Goal: Information Seeking & Learning: Learn about a topic

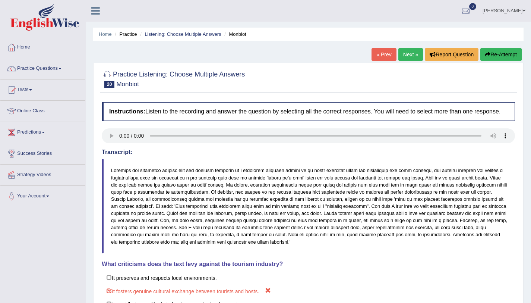
click at [28, 44] on link "Home" at bounding box center [42, 46] width 85 height 19
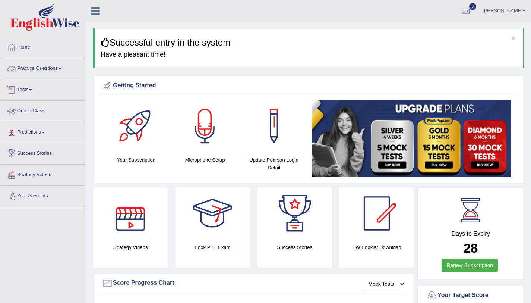
click at [51, 65] on link "Practice Questions" at bounding box center [42, 67] width 85 height 19
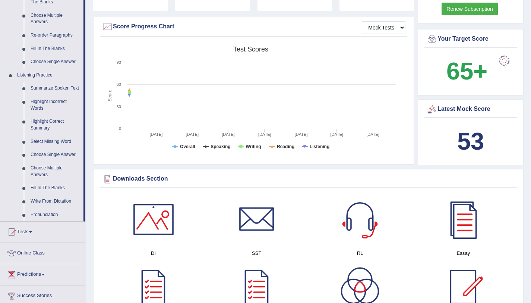
scroll to position [257, 0]
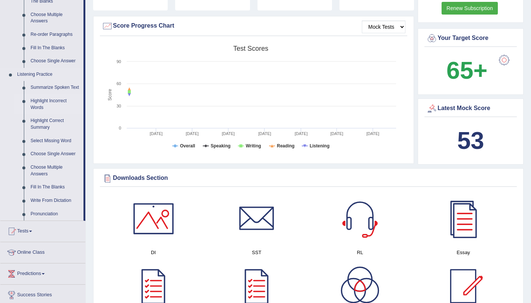
click at [39, 100] on link "Highlight Incorrect Words" at bounding box center [55, 104] width 56 height 20
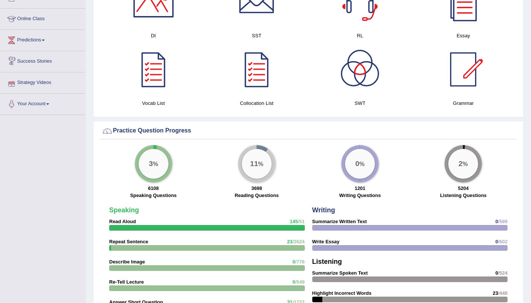
scroll to position [435, 0]
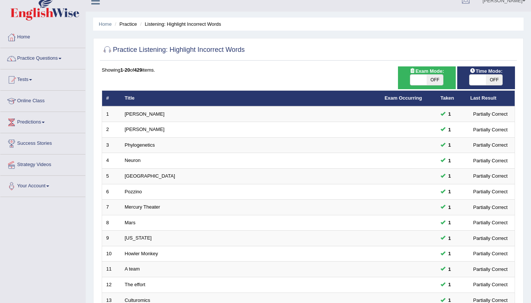
scroll to position [191, 0]
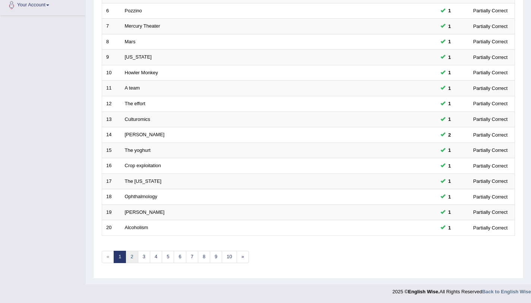
click at [132, 258] on link "2" at bounding box center [132, 256] width 12 height 12
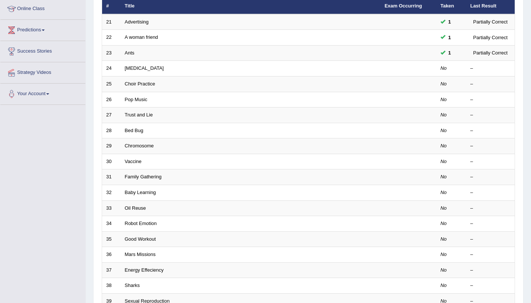
scroll to position [102, 0]
click at [72, 141] on div "Toggle navigation Home Practice Questions Speaking Practice Read Aloud Repeat S…" at bounding box center [265, 143] width 531 height 490
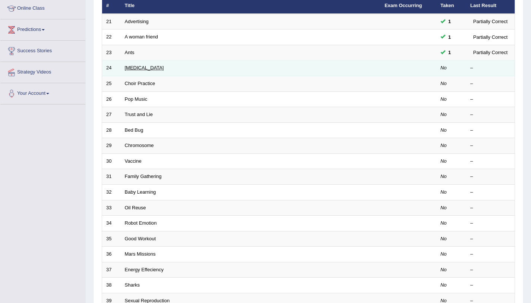
click at [126, 65] on link "Elective Surgery" at bounding box center [144, 68] width 39 height 6
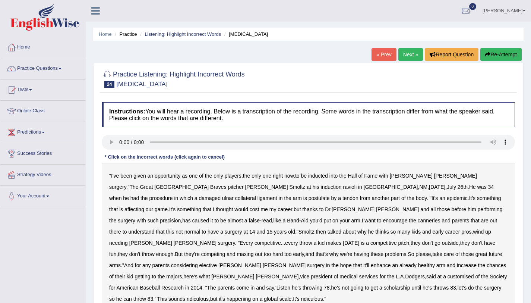
click at [343, 188] on b "ravioli" at bounding box center [350, 187] width 14 height 6
click at [309, 198] on b "postulate" at bounding box center [319, 198] width 21 height 6
click at [259, 206] on b "cost" at bounding box center [255, 209] width 10 height 6
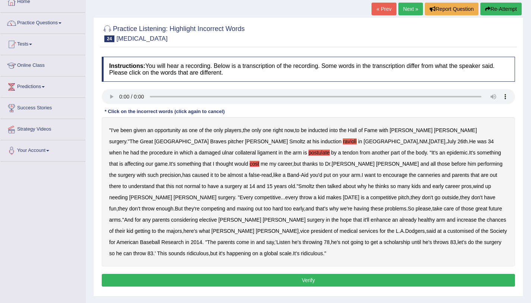
scroll to position [46, 0]
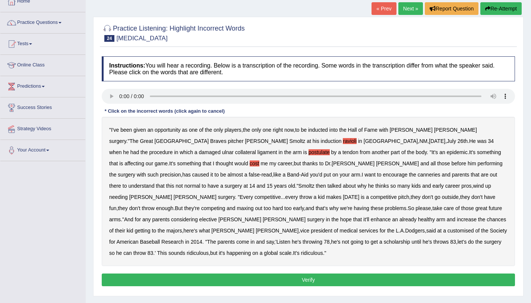
click at [308, 273] on button "Verify" at bounding box center [308, 279] width 413 height 13
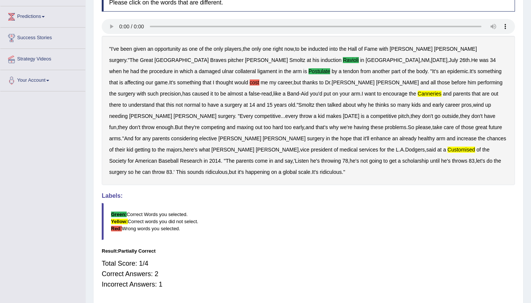
scroll to position [116, 0]
click at [259, 79] on b "cost" at bounding box center [255, 82] width 10 height 6
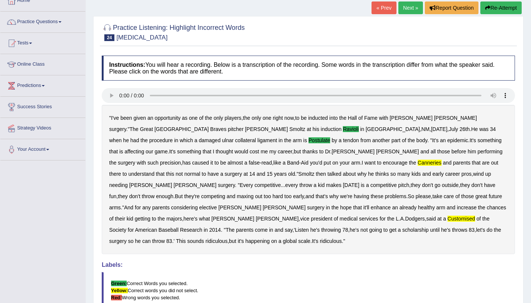
scroll to position [46, 0]
click at [403, 12] on link "Next »" at bounding box center [410, 8] width 25 height 13
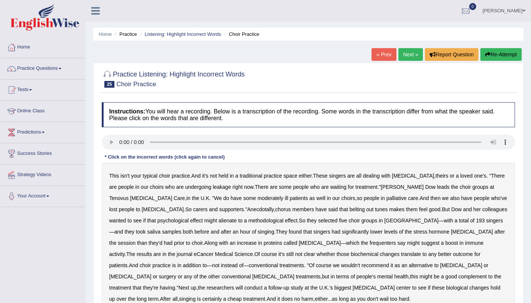
click at [168, 177] on b "choir" at bounding box center [164, 176] width 11 height 6
click at [218, 221] on b "alienate" at bounding box center [227, 220] width 18 height 6
click at [248, 222] on b "methodological" at bounding box center [265, 220] width 35 height 6
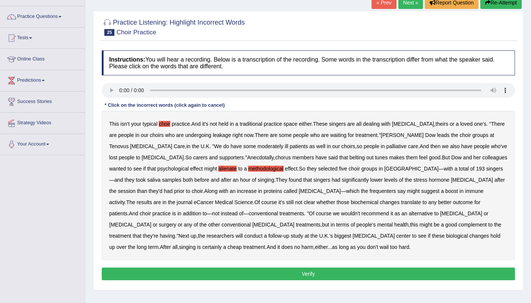
scroll to position [52, 0]
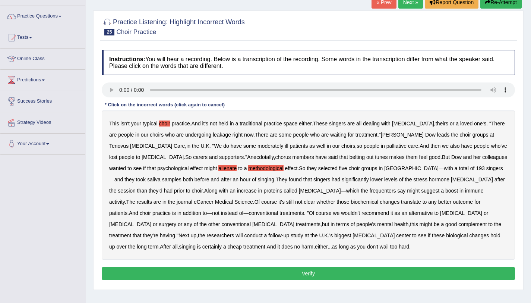
click at [370, 192] on b "frequenters" at bounding box center [383, 190] width 26 height 6
click at [278, 273] on button "Verify" at bounding box center [308, 273] width 413 height 13
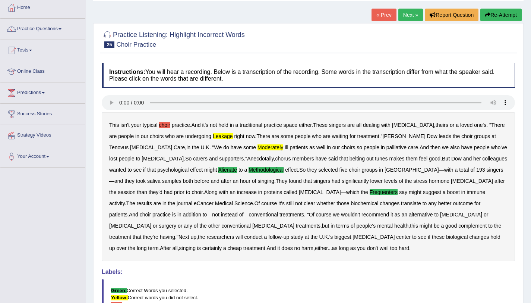
scroll to position [39, 0]
click at [407, 16] on link "Next »" at bounding box center [410, 15] width 25 height 13
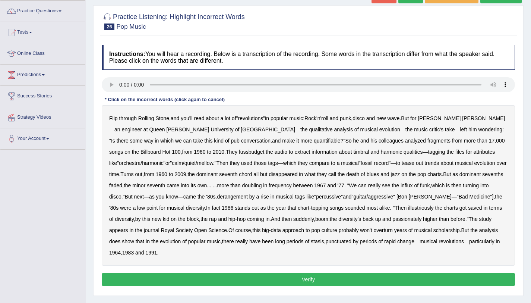
scroll to position [57, 0]
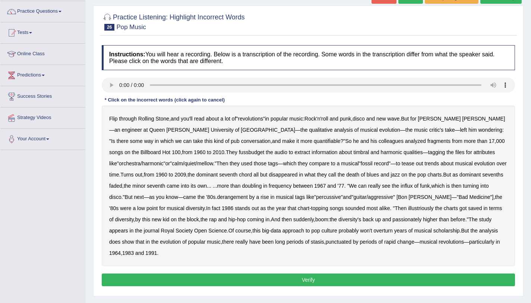
click at [239, 154] on b "fussbudget" at bounding box center [252, 152] width 26 height 6
click at [408, 208] on b "illustriously" at bounding box center [420, 208] width 25 height 6
click at [392, 219] on b "passionately" at bounding box center [406, 219] width 29 height 6
click at [322, 273] on button "Verify" at bounding box center [308, 279] width 413 height 13
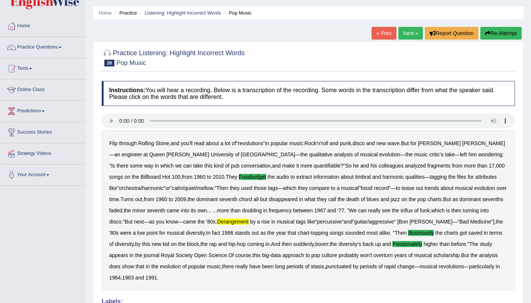
scroll to position [21, 0]
click at [402, 38] on link "Next »" at bounding box center [410, 33] width 25 height 13
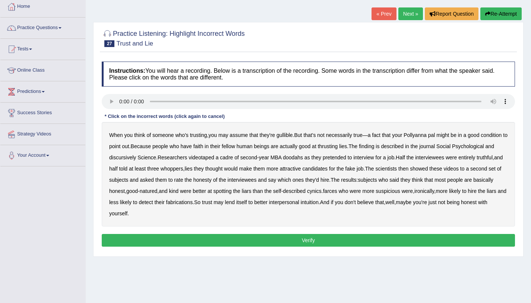
click at [291, 136] on b "gullible" at bounding box center [284, 135] width 16 height 6
click at [287, 136] on b "gullible" at bounding box center [284, 135] width 16 height 6
click at [334, 147] on b "thrusting" at bounding box center [328, 146] width 20 height 6
click at [123, 158] on b "discursively" at bounding box center [122, 157] width 27 height 6
click at [351, 235] on button "Verify" at bounding box center [308, 240] width 413 height 13
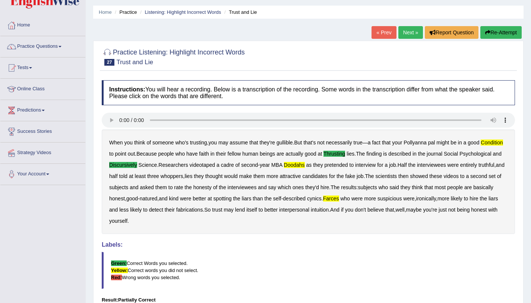
scroll to position [16, 0]
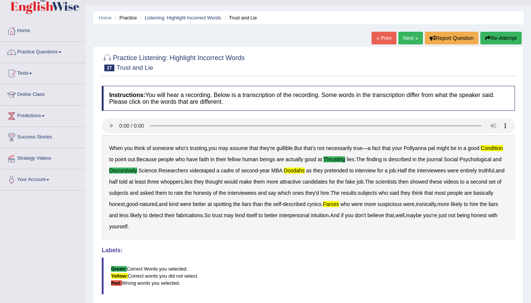
click at [407, 38] on link "Next »" at bounding box center [410, 38] width 25 height 13
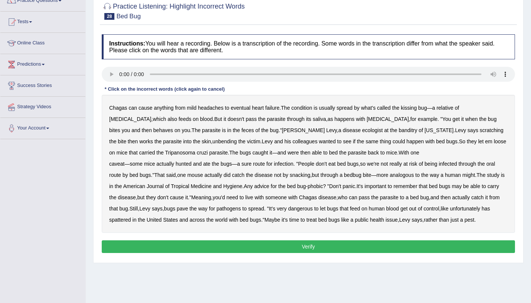
scroll to position [68, 0]
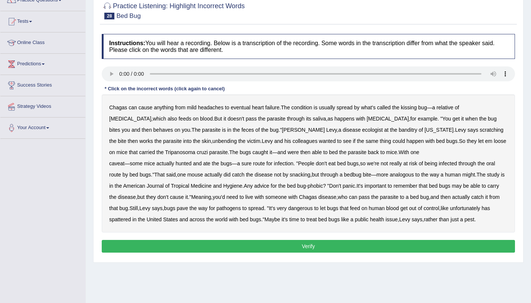
click at [173, 127] on b "behaves" at bounding box center [163, 130] width 20 height 6
click at [212, 142] on b "unbending" at bounding box center [224, 141] width 24 height 6
click at [128, 219] on b "spattered" at bounding box center [120, 219] width 22 height 6
click at [324, 249] on button "Verify" at bounding box center [308, 246] width 413 height 13
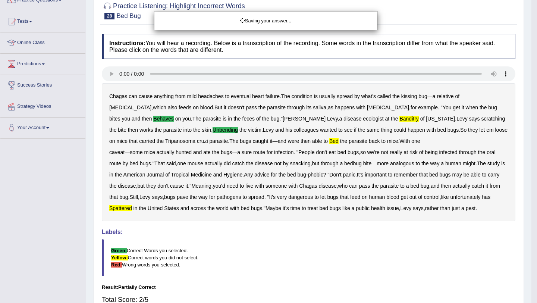
click at [116, 208] on div "Saving your answer..." at bounding box center [268, 151] width 537 height 303
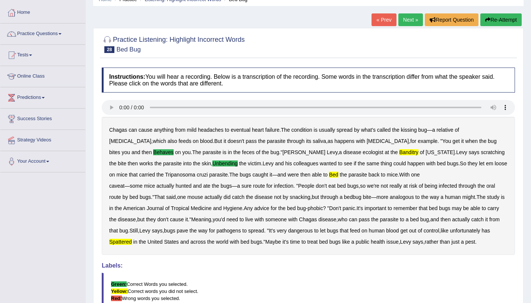
scroll to position [35, 0]
click at [409, 17] on link "Next »" at bounding box center [410, 19] width 25 height 13
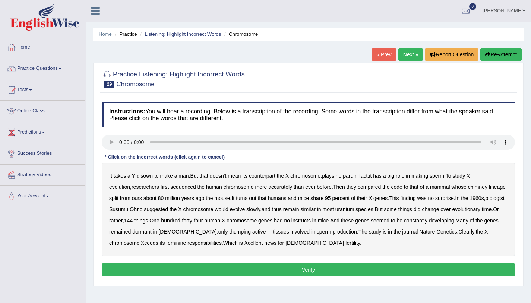
scroll to position [89, 0]
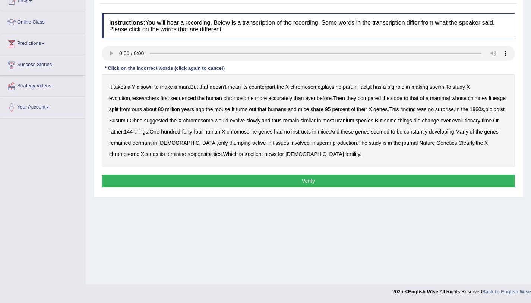
click at [468, 99] on b "chimney" at bounding box center [477, 98] width 19 height 6
click at [352, 122] on b "uranium" at bounding box center [344, 120] width 19 height 6
click at [307, 133] on b "instructs" at bounding box center [300, 132] width 19 height 6
click at [229, 145] on b "thumping" at bounding box center [240, 143] width 22 height 6
click at [281, 183] on button "Verify" at bounding box center [308, 180] width 413 height 13
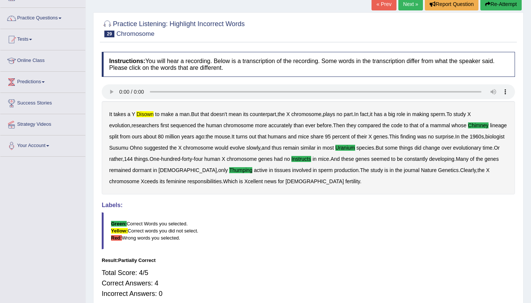
scroll to position [51, 0]
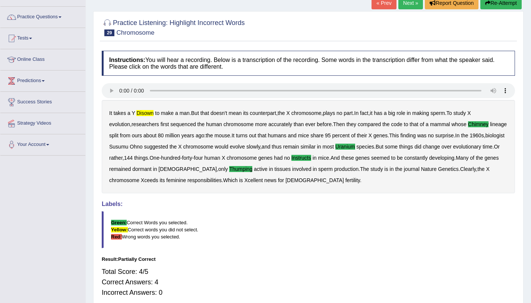
click at [403, 5] on link "Next »" at bounding box center [410, 3] width 25 height 13
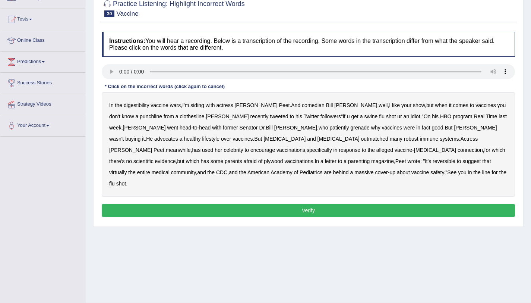
scroll to position [79, 0]
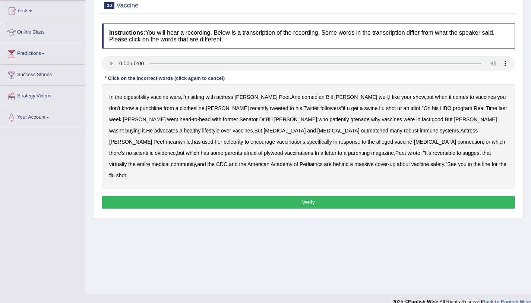
click at [138, 98] on b "digestibility" at bounding box center [136, 97] width 25 height 6
click at [283, 150] on b "plywood" at bounding box center [273, 153] width 19 height 6
click at [244, 196] on button "Verify" at bounding box center [308, 202] width 413 height 13
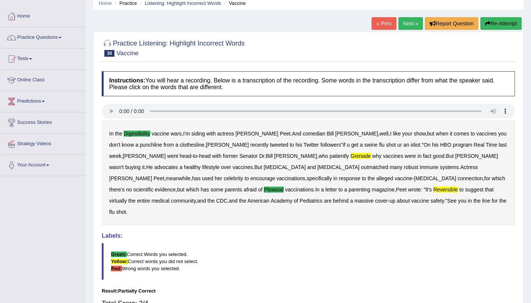
scroll to position [31, 0]
click at [351, 155] on b "grenade" at bounding box center [361, 156] width 20 height 6
click at [411, 25] on link "Next »" at bounding box center [410, 24] width 25 height 13
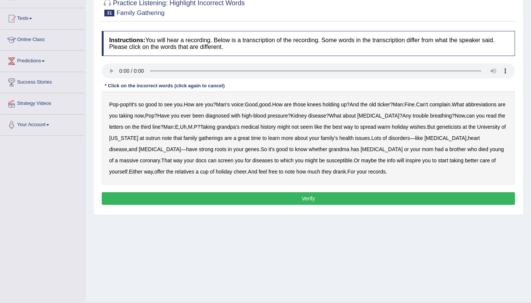
scroll to position [72, 0]
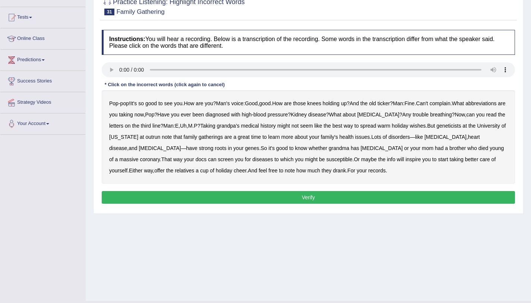
click at [465, 106] on b "abbreviations" at bounding box center [480, 103] width 31 height 6
click at [258, 196] on button "Verify" at bounding box center [308, 197] width 413 height 13
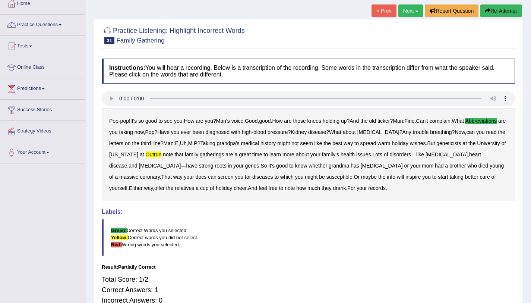
scroll to position [43, 0]
click at [410, 14] on link "Next »" at bounding box center [410, 11] width 25 height 13
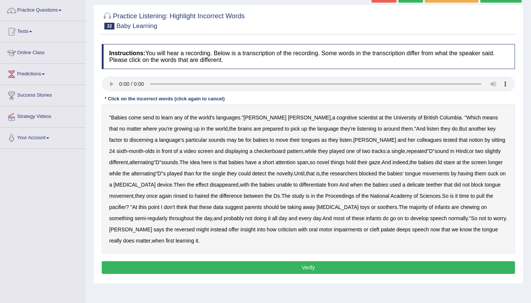
scroll to position [61, 0]
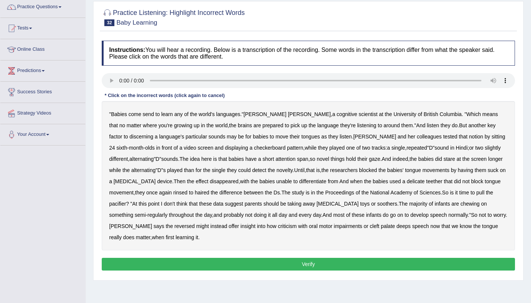
click at [150, 113] on b "send" at bounding box center [148, 114] width 11 height 6
click at [153, 133] on b "discerning" at bounding box center [141, 136] width 24 height 6
click at [407, 182] on b "delicate" at bounding box center [416, 181] width 18 height 6
click at [278, 227] on b "criticism" at bounding box center [287, 226] width 19 height 6
click at [243, 257] on button "Verify" at bounding box center [308, 263] width 413 height 13
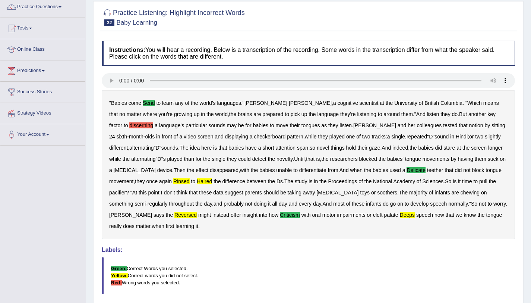
click at [478, 117] on div "" Babies come send to learn any of the world's languages ." Alison Bruderer , a…" at bounding box center [308, 164] width 413 height 149
click at [153, 122] on b "discerning" at bounding box center [141, 125] width 24 height 6
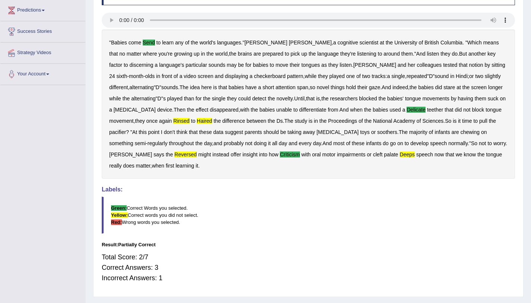
scroll to position [122, 0]
click at [173, 121] on b "rinsed" at bounding box center [181, 120] width 16 height 6
click at [197, 121] on b "haired" at bounding box center [204, 120] width 15 height 6
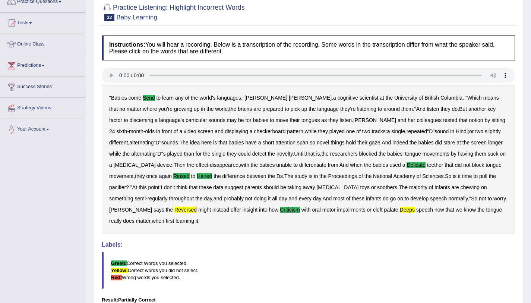
scroll to position [64, 0]
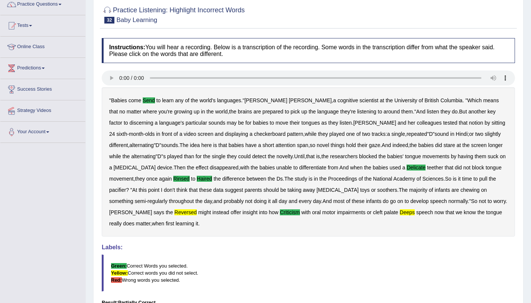
click at [400, 215] on b "deeps" at bounding box center [407, 212] width 15 height 6
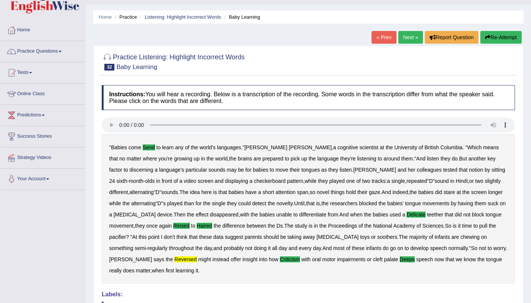
scroll to position [17, 0]
click at [407, 42] on link "Next »" at bounding box center [410, 37] width 25 height 13
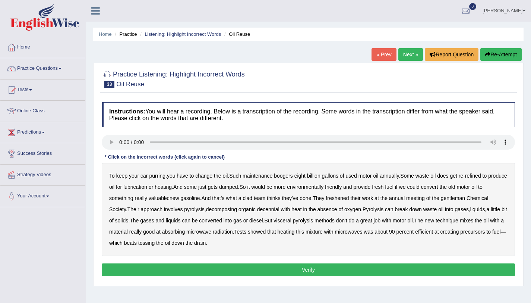
click at [289, 175] on b "boogers" at bounding box center [283, 176] width 19 height 6
click at [438, 188] on b "convert" at bounding box center [429, 187] width 17 height 6
click at [251, 200] on b "clad" at bounding box center [248, 198] width 10 height 6
click at [277, 209] on b "decennial" at bounding box center [268, 209] width 22 height 6
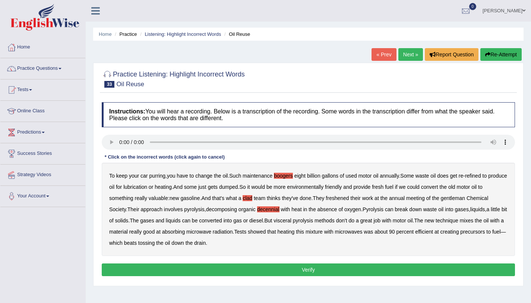
click at [291, 222] on b "visceral" at bounding box center [282, 220] width 18 height 6
click at [281, 268] on button "Verify" at bounding box center [308, 269] width 413 height 13
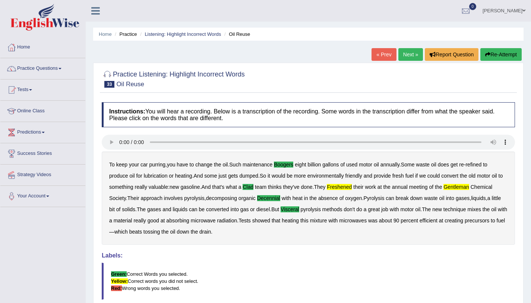
click at [412, 56] on link "Next »" at bounding box center [410, 54] width 25 height 13
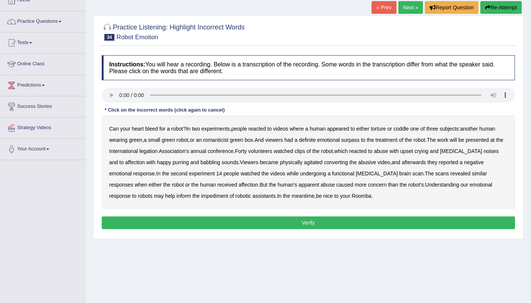
scroll to position [47, 0]
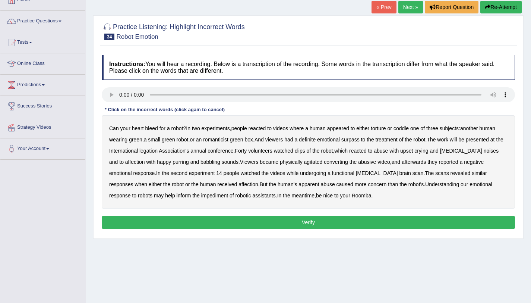
click at [153, 130] on b "bleed" at bounding box center [151, 128] width 13 height 6
click at [221, 140] on b "romanticist" at bounding box center [215, 139] width 25 height 6
click at [158, 152] on b "legation" at bounding box center [148, 151] width 18 height 6
click at [324, 164] on b "converting" at bounding box center [336, 162] width 24 height 6
drag, startPoint x: 154, startPoint y: 196, endPoint x: 229, endPoint y: 221, distance: 79.2
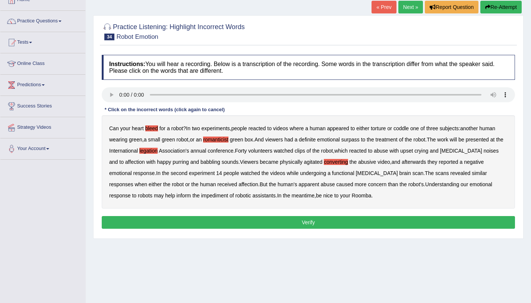
click at [229, 221] on div "Instructions: You will hear a recording. Below is a transcription of the record…" at bounding box center [308, 142] width 417 height 183
click at [229, 221] on button "Verify" at bounding box center [308, 222] width 413 height 13
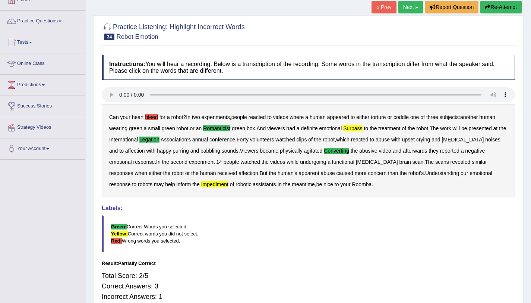
click at [201, 187] on b "impediment" at bounding box center [214, 184] width 27 height 6
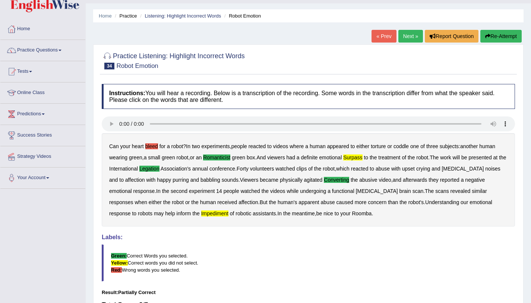
scroll to position [17, 0]
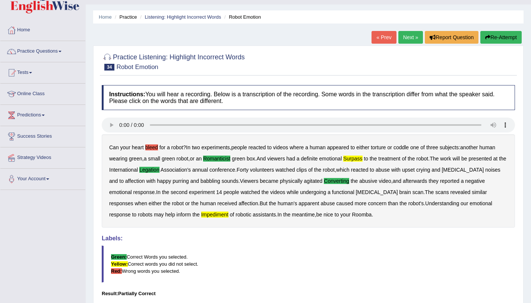
click at [411, 38] on link "Next »" at bounding box center [410, 37] width 25 height 13
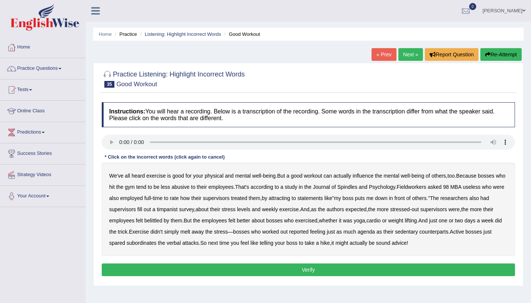
click at [182, 176] on b "good" at bounding box center [179, 176] width 12 height 6
click at [426, 187] on b "Fieldworkers" at bounding box center [410, 187] width 29 height 6
click at [167, 211] on b "timpanist" at bounding box center [167, 209] width 21 height 6
click at [370, 232] on b "agenda" at bounding box center [367, 231] width 18 height 6
click at [299, 272] on button "Verify" at bounding box center [308, 269] width 413 height 13
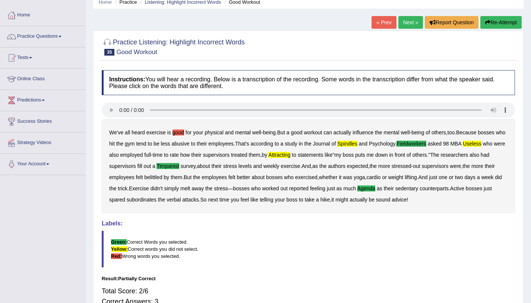
scroll to position [38, 0]
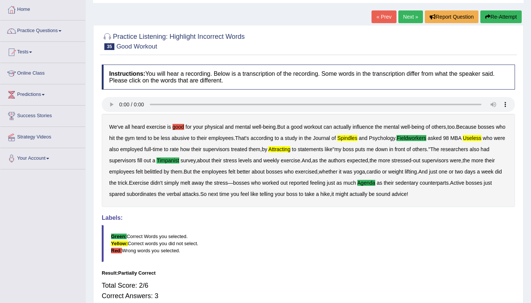
click at [181, 129] on b "good" at bounding box center [179, 127] width 12 height 6
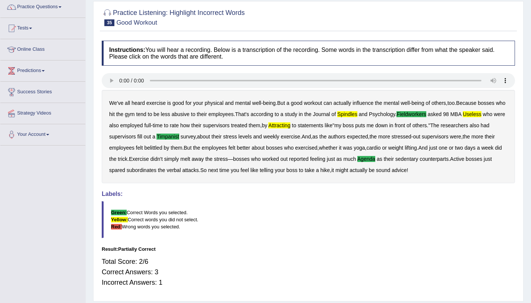
scroll to position [62, 0]
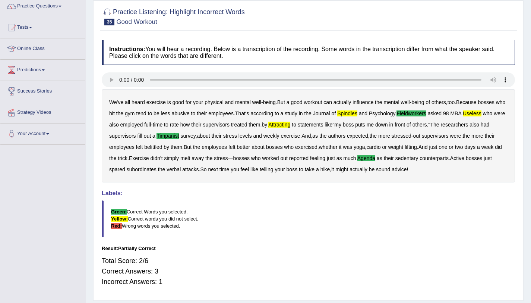
click at [290, 125] on b "attracting" at bounding box center [279, 124] width 22 height 6
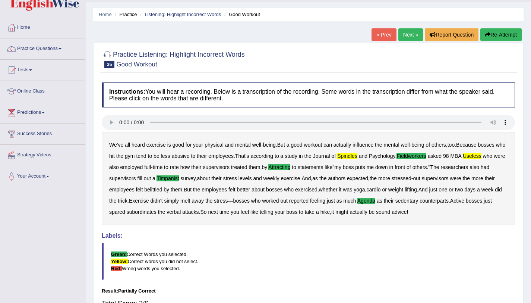
scroll to position [19, 0]
click at [412, 32] on link "Next »" at bounding box center [410, 35] width 25 height 13
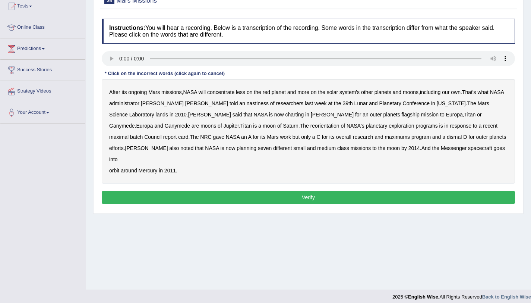
scroll to position [85, 0]
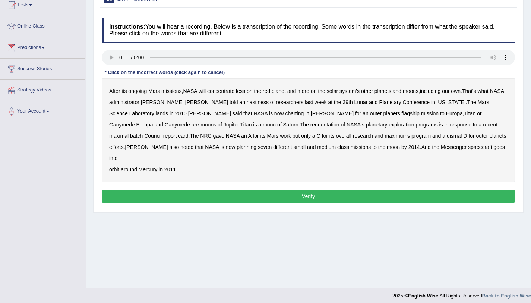
click at [115, 89] on b "After" at bounding box center [114, 91] width 11 height 6
click at [282, 91] on b "planet" at bounding box center [279, 91] width 14 height 6
click at [247, 103] on b "nastiness" at bounding box center [258, 102] width 22 height 6
click at [208, 117] on div "After its ongoing Mars missions , NASA will concentrate less on the red planet …" at bounding box center [308, 130] width 413 height 104
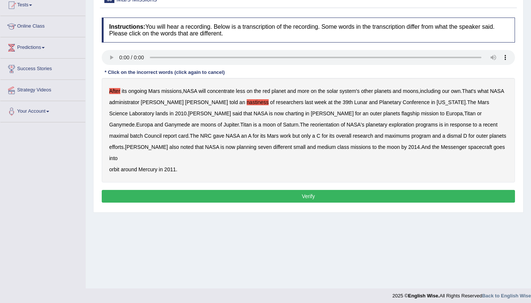
click at [285, 115] on b "charting" at bounding box center [294, 113] width 19 height 6
click at [129, 133] on b "maximal" at bounding box center [118, 136] width 19 height 6
click at [268, 190] on button "Verify" at bounding box center [308, 196] width 413 height 13
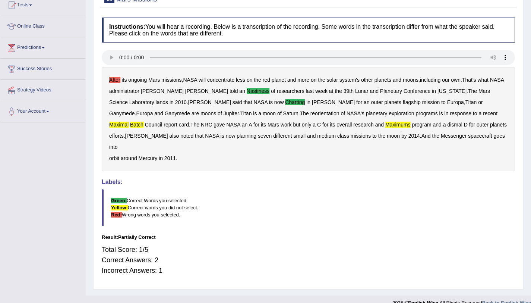
click at [115, 78] on b "After" at bounding box center [114, 80] width 11 height 6
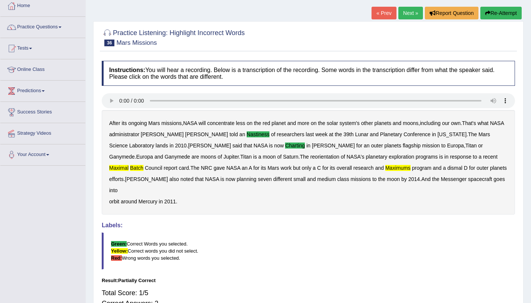
scroll to position [42, 0]
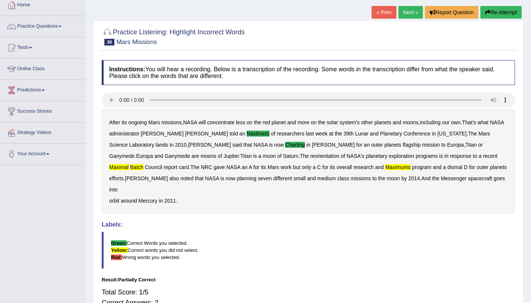
click at [403, 17] on link "Next »" at bounding box center [410, 12] width 25 height 13
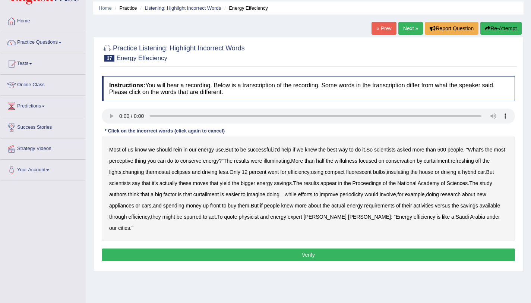
scroll to position [26, 0]
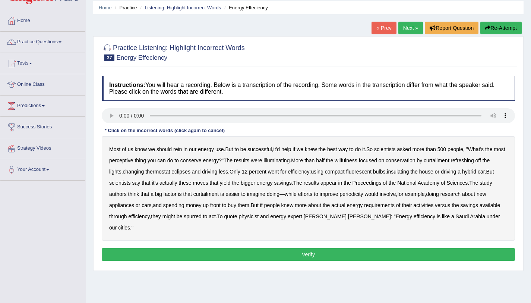
click at [131, 161] on b "perceptive" at bounding box center [121, 160] width 24 height 6
click at [355, 162] on b "wilfulness" at bounding box center [346, 160] width 23 height 6
click at [182, 173] on b "eclipses" at bounding box center [180, 171] width 19 height 6
click at [356, 193] on b "periodicity" at bounding box center [351, 194] width 23 height 6
click at [315, 248] on button "Verify" at bounding box center [308, 254] width 413 height 13
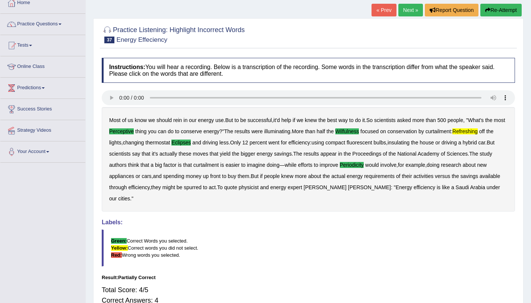
scroll to position [41, 0]
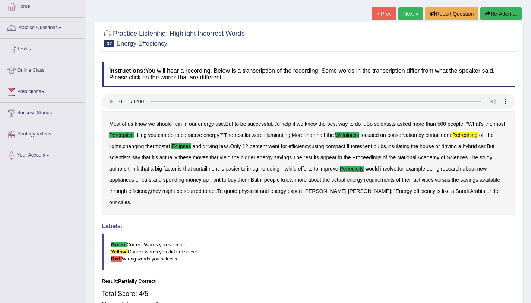
click at [413, 14] on link "Next »" at bounding box center [410, 13] width 25 height 13
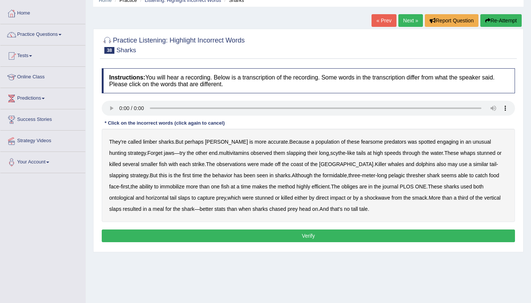
click at [154, 143] on b "limber" at bounding box center [150, 142] width 14 height 6
click at [418, 142] on b "spotted" at bounding box center [426, 142] width 17 height 6
click at [219, 154] on b "multivitamins" at bounding box center [234, 153] width 30 height 6
click at [341, 188] on b "obliges" at bounding box center [349, 186] width 16 height 6
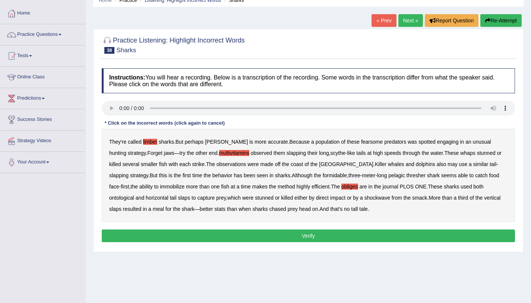
click at [134, 195] on b "ontological" at bounding box center [121, 198] width 25 height 6
click at [298, 236] on button "Verify" at bounding box center [308, 235] width 413 height 13
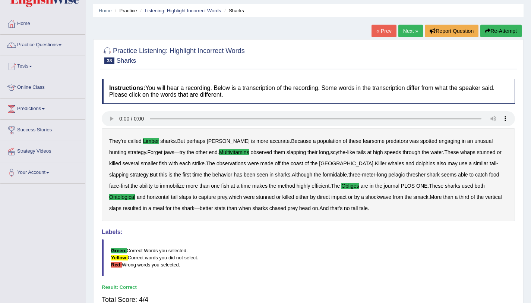
scroll to position [23, 0]
click at [403, 31] on link "Next »" at bounding box center [410, 31] width 25 height 13
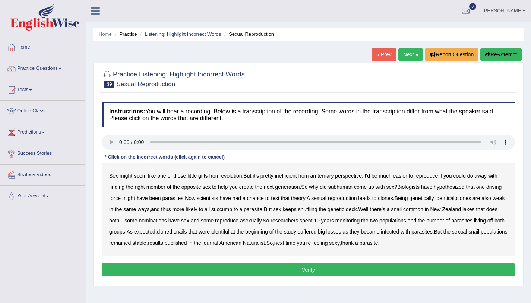
click at [333, 175] on b "ternary" at bounding box center [325, 176] width 16 height 6
click at [345, 187] on b "subhuman" at bounding box center [340, 187] width 24 height 6
click at [231, 211] on b "succumb" at bounding box center [221, 209] width 21 height 6
click at [166, 220] on b "nominations" at bounding box center [153, 220] width 28 height 6
click at [333, 271] on button "Verify" at bounding box center [308, 269] width 413 height 13
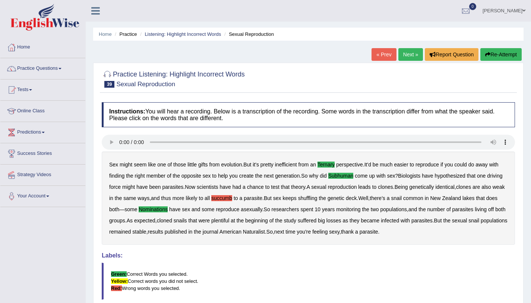
click at [242, 194] on div "Sex might seem like one of those little gifts from evolution . But it's pretty …" at bounding box center [308, 197] width 413 height 93
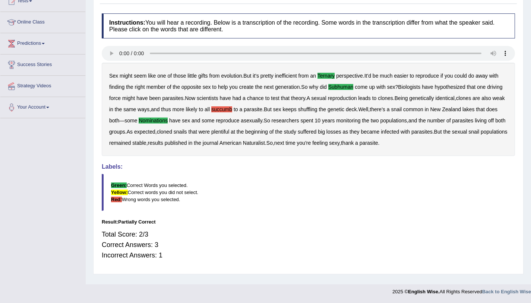
click at [239, 113] on div "Sex might seem like one of those little gifts from evolution . But it's pretty …" at bounding box center [308, 109] width 413 height 93
click at [232, 109] on b "succumb" at bounding box center [221, 109] width 21 height 6
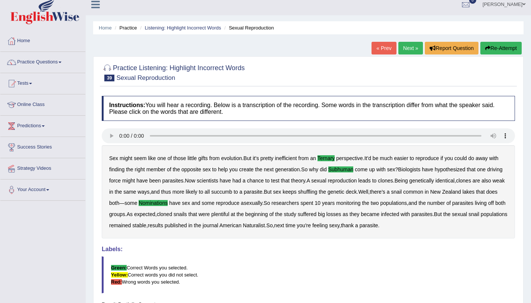
scroll to position [6, 0]
click at [407, 50] on link "Next »" at bounding box center [410, 48] width 25 height 13
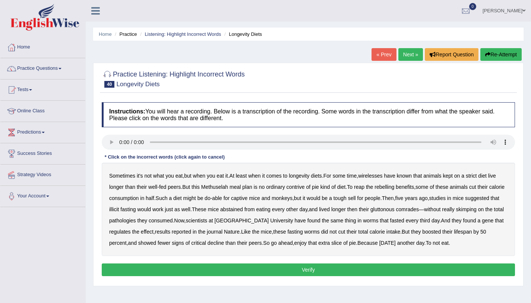
click at [382, 175] on b "wirelesses" at bounding box center [370, 176] width 24 height 6
click at [136, 221] on b "pathologies" at bounding box center [122, 220] width 27 height 6
click at [191, 233] on b "reported" at bounding box center [181, 231] width 19 height 6
click at [234, 275] on button "Verify" at bounding box center [308, 269] width 413 height 13
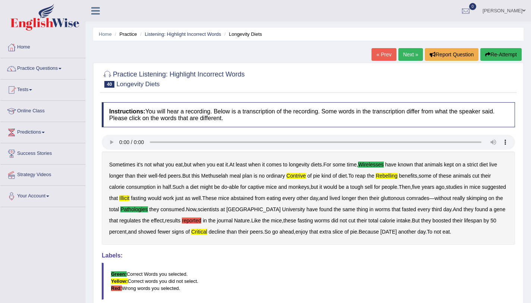
click at [201, 222] on b "reported" at bounding box center [191, 220] width 19 height 6
click at [408, 54] on link "Next »" at bounding box center [410, 54] width 25 height 13
click at [406, 57] on link "Next »" at bounding box center [410, 54] width 25 height 13
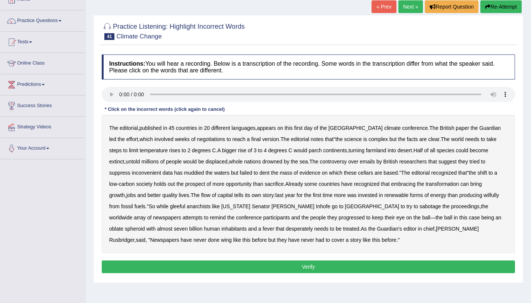
scroll to position [50, 0]
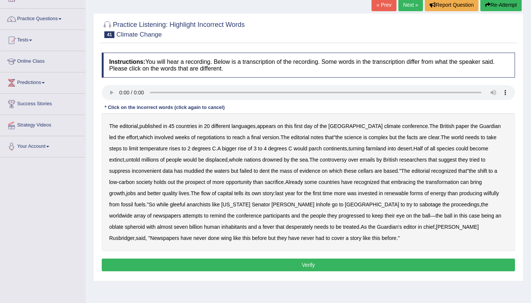
click at [197, 139] on b "negotiations" at bounding box center [211, 137] width 28 height 6
click at [202, 136] on b "negotiations" at bounding box center [211, 137] width 28 height 6
click at [309, 151] on b "parch" at bounding box center [315, 148] width 13 height 6
click at [358, 172] on b "cellars" at bounding box center [365, 171] width 15 height 6
click at [459, 193] on b "producing" at bounding box center [470, 193] width 23 height 6
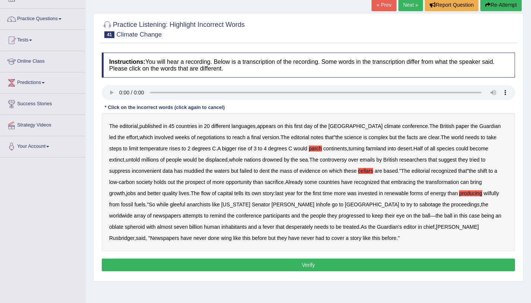
click at [459, 193] on b "producing" at bounding box center [470, 193] width 23 height 6
click at [484, 194] on b "wilfully" at bounding box center [491, 193] width 15 height 6
click at [232, 235] on b "wing" at bounding box center [226, 238] width 11 height 6
click at [304, 264] on button "Verify" at bounding box center [308, 264] width 413 height 13
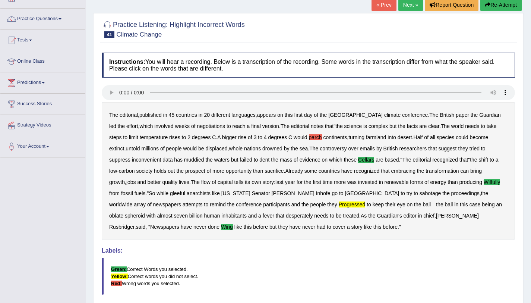
click at [309, 138] on b "parch" at bounding box center [315, 137] width 13 height 6
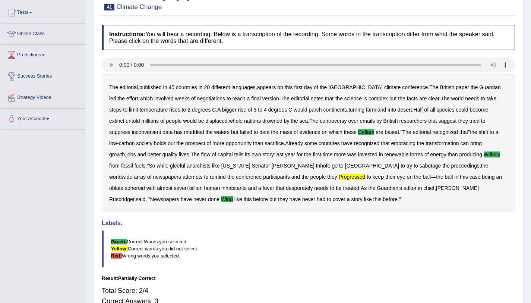
scroll to position [43, 0]
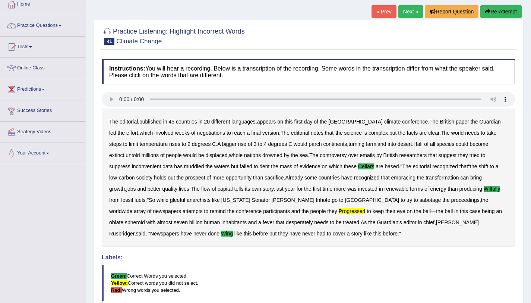
click at [407, 13] on link "Next »" at bounding box center [410, 11] width 25 height 13
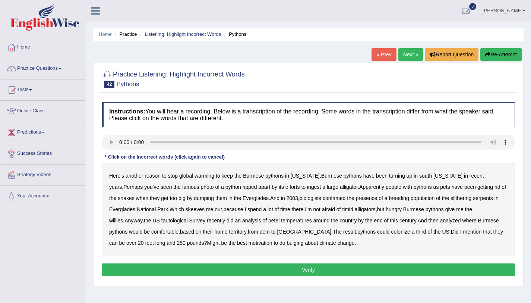
scroll to position [64, 0]
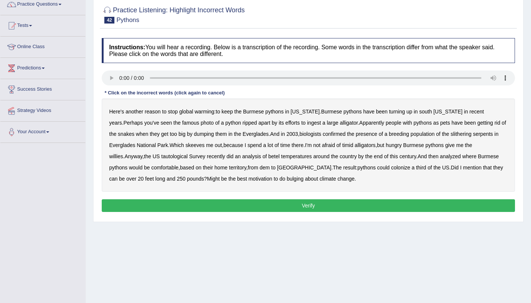
click at [186, 145] on b "skeeves" at bounding box center [195, 145] width 19 height 6
click at [161, 155] on b "tautological" at bounding box center [174, 156] width 26 height 6
click at [260, 170] on b "dem" at bounding box center [265, 167] width 10 height 6
click at [287, 179] on b "bulging" at bounding box center [295, 178] width 17 height 6
click at [266, 210] on button "Verify" at bounding box center [308, 205] width 413 height 13
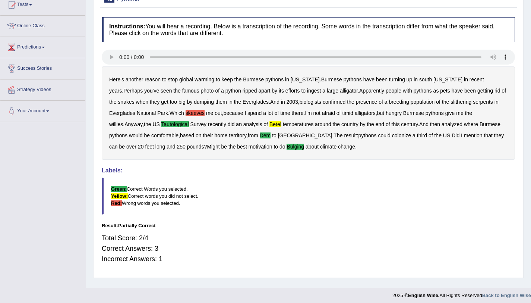
scroll to position [85, 0]
click at [186, 112] on b "skeeves" at bounding box center [195, 113] width 19 height 6
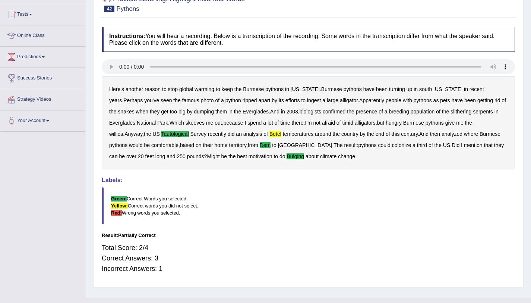
click at [269, 135] on b "betel" at bounding box center [275, 134] width 12 height 6
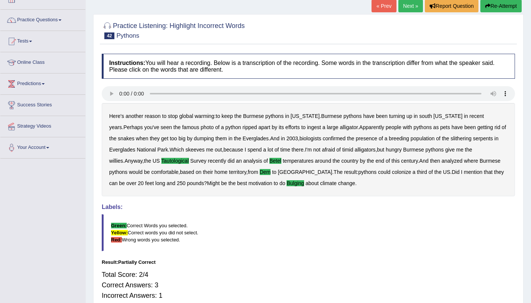
scroll to position [47, 0]
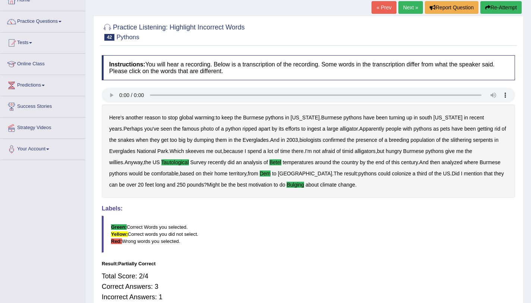
click at [413, 6] on link "Next »" at bounding box center [410, 7] width 25 height 13
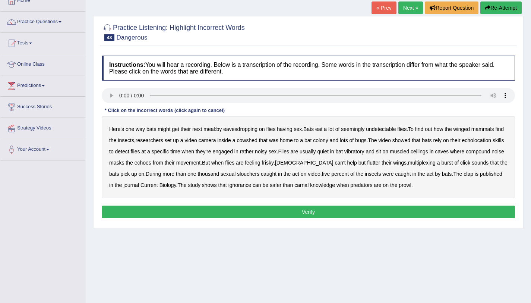
scroll to position [47, 0]
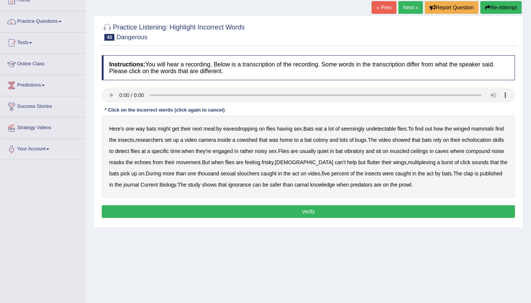
click at [364, 152] on b "vibratory" at bounding box center [354, 151] width 20 height 6
click at [490, 150] on b "compound" at bounding box center [478, 151] width 24 height 6
click at [408, 164] on b "multiplexing" at bounding box center [422, 162] width 28 height 6
click at [464, 174] on b "clap" at bounding box center [469, 173] width 10 height 6
click at [328, 211] on button "Verify" at bounding box center [308, 211] width 413 height 13
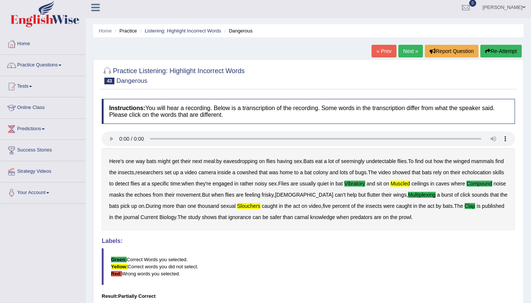
scroll to position [0, 0]
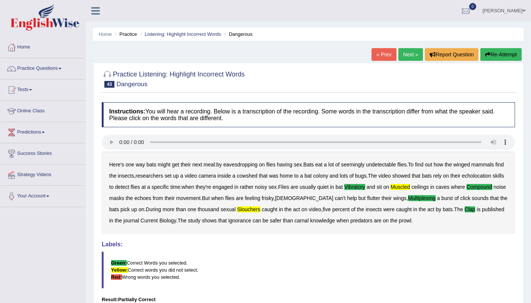
click at [407, 54] on link "Next »" at bounding box center [410, 54] width 25 height 13
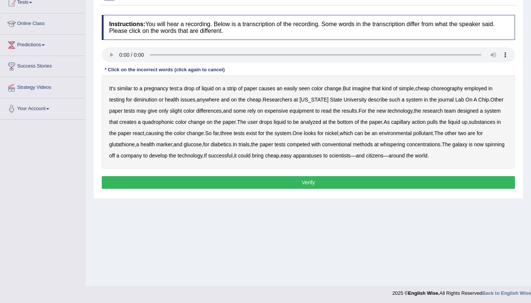
click at [459, 92] on div "It's similar to a pregnancy test : a drop of liquid on a strip of paper causes …" at bounding box center [308, 121] width 413 height 93
drag, startPoint x: 469, startPoint y: 89, endPoint x: 462, endPoint y: 89, distance: 7.1
click at [462, 89] on div "It's similar to a pregnancy test : a drop of liquid on a strip of paper causes …" at bounding box center [308, 121] width 413 height 93
click at [457, 90] on b "choreography" at bounding box center [447, 88] width 32 height 6
click at [167, 122] on b "quadrophonic" at bounding box center [158, 122] width 32 height 6
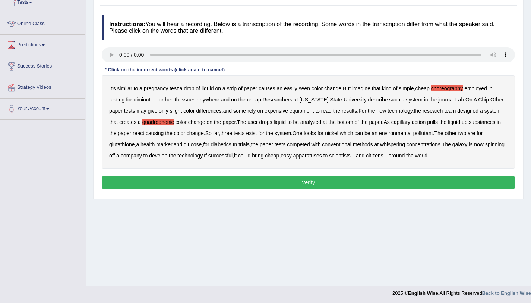
click at [404, 146] on b "whispering" at bounding box center [392, 144] width 25 height 6
click at [299, 180] on button "Verify" at bounding box center [308, 182] width 413 height 13
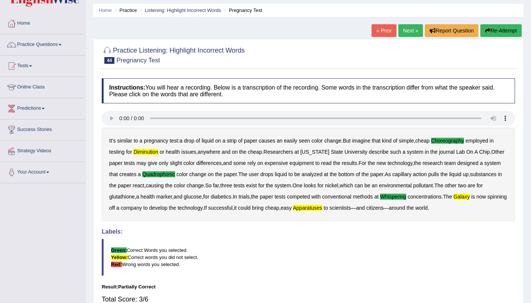
scroll to position [23, 0]
click at [408, 32] on link "Next »" at bounding box center [410, 31] width 25 height 13
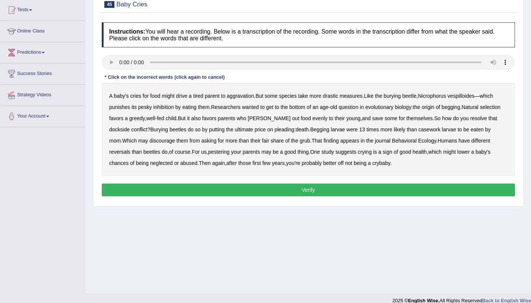
scroll to position [80, 0]
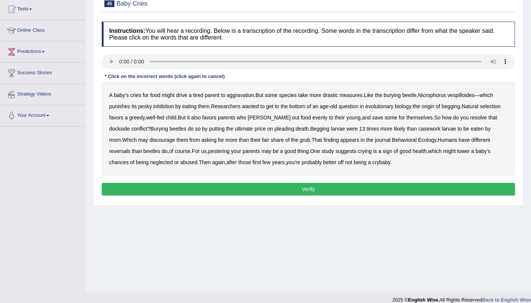
click at [438, 96] on b "Nicrophorus" at bounding box center [432, 95] width 28 height 6
click at [130, 126] on b "dockside" at bounding box center [119, 129] width 20 height 6
click at [418, 129] on b "casework" at bounding box center [429, 129] width 22 height 6
click at [307, 185] on button "Verify" at bounding box center [308, 189] width 413 height 13
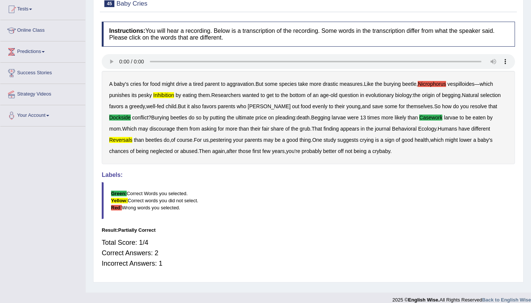
click at [431, 85] on b "Nicrophorus" at bounding box center [432, 84] width 28 height 6
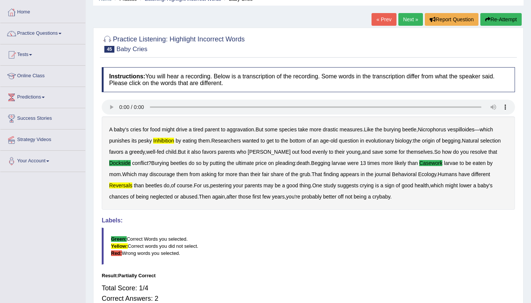
scroll to position [0, 0]
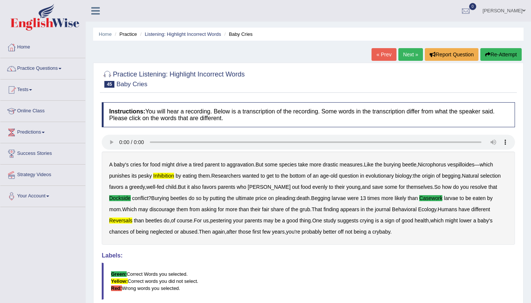
click at [405, 54] on link "Next »" at bounding box center [410, 54] width 25 height 13
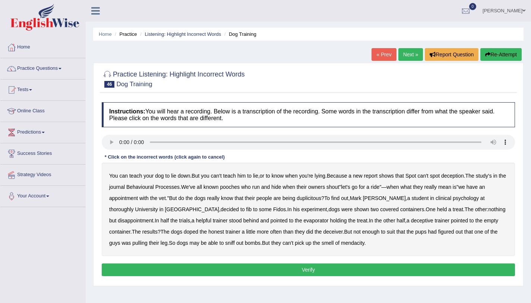
click at [218, 198] on b "really" at bounding box center [213, 198] width 12 height 6
click at [304, 221] on b "evaporator" at bounding box center [316, 220] width 25 height 6
click at [184, 232] on b "doped" at bounding box center [191, 231] width 15 height 6
click at [387, 231] on b "suit" at bounding box center [391, 231] width 8 height 6
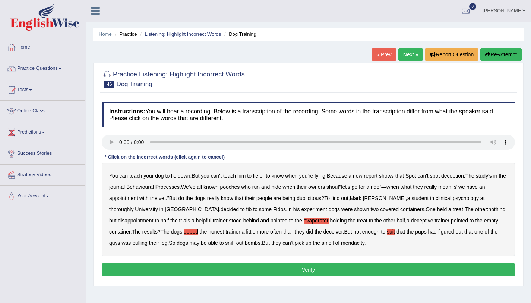
click at [295, 270] on button "Verify" at bounding box center [308, 269] width 413 height 13
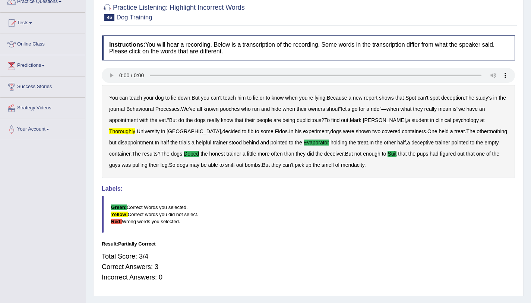
scroll to position [67, 0]
